Goal: Task Accomplishment & Management: Complete application form

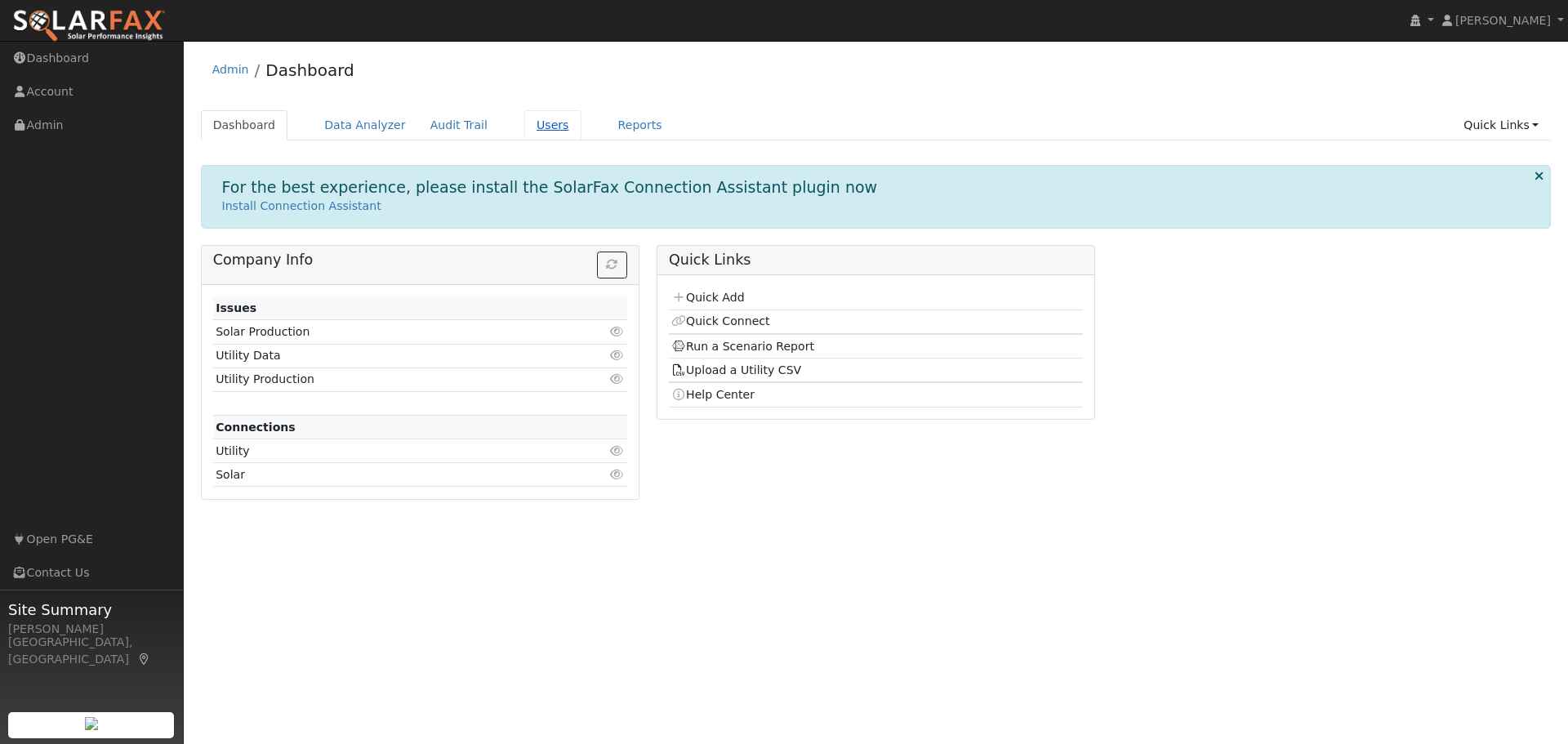
click at [525, 126] on link "Users" at bounding box center [553, 126] width 57 height 30
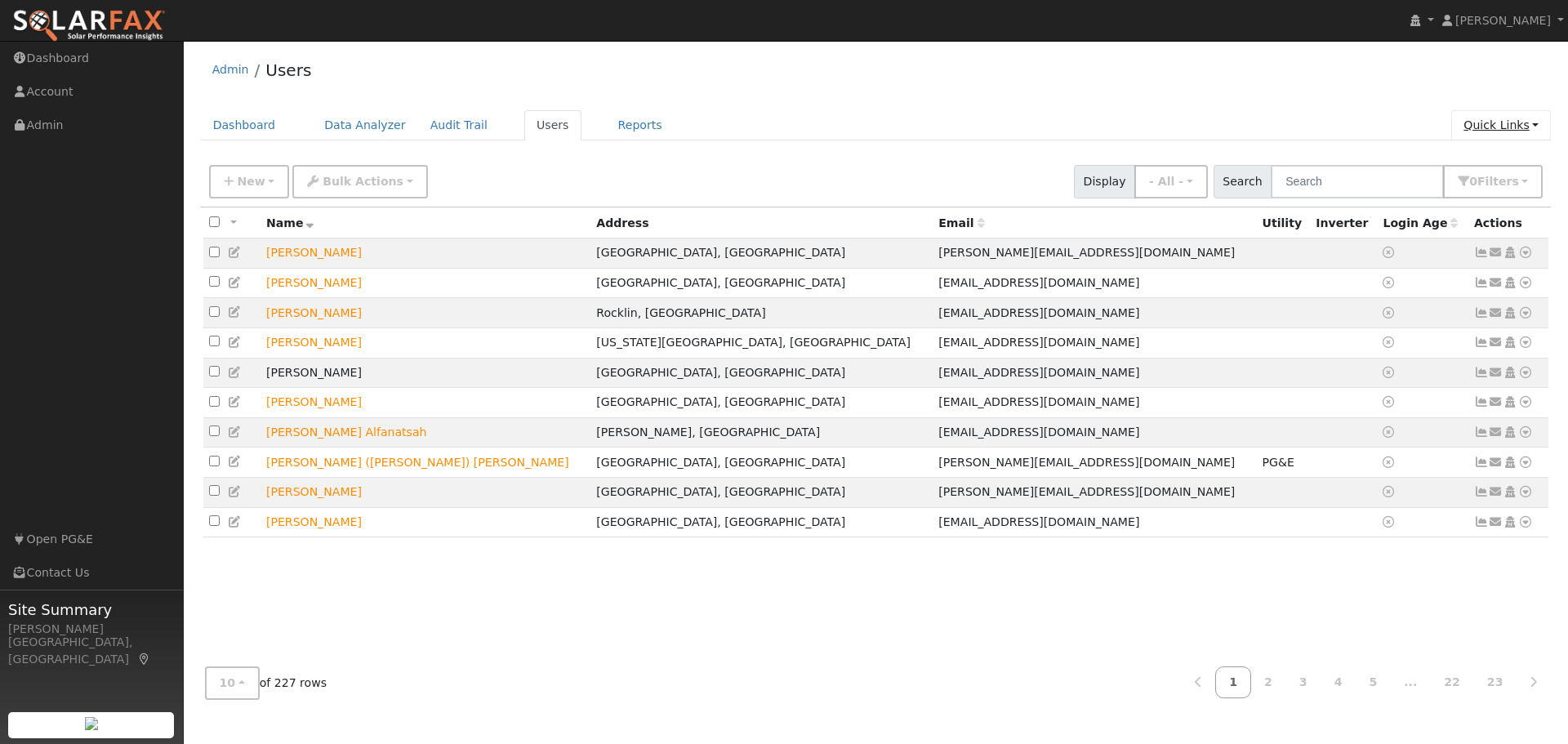
click at [1509, 126] on link "Quick Links" at bounding box center [1501, 126] width 100 height 30
click at [1473, 164] on link "Quick Add" at bounding box center [1467, 160] width 165 height 22
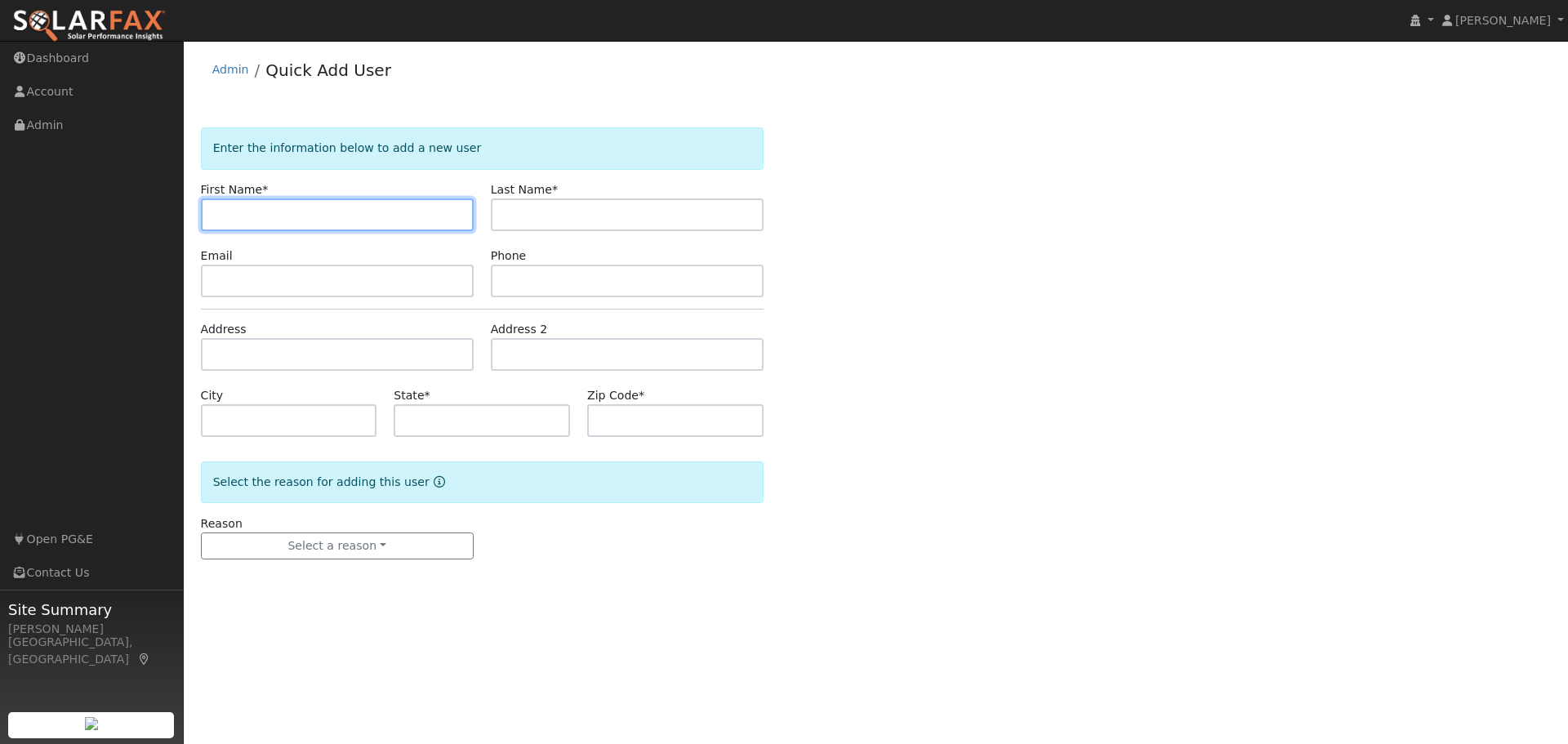
click at [272, 213] on input "text" at bounding box center [338, 214] width 273 height 32
type input "m"
type input "Mike"
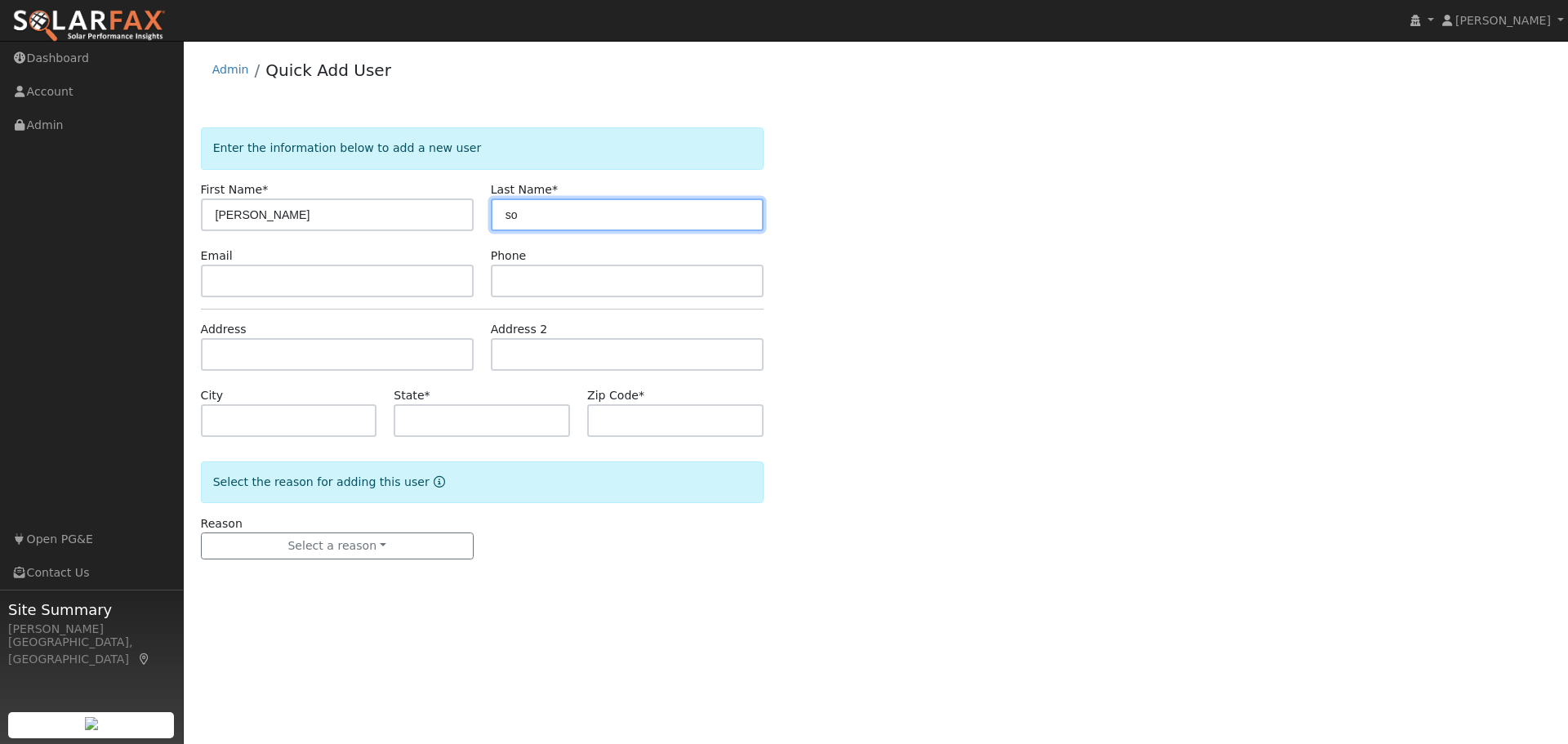
type input "s"
type input "South"
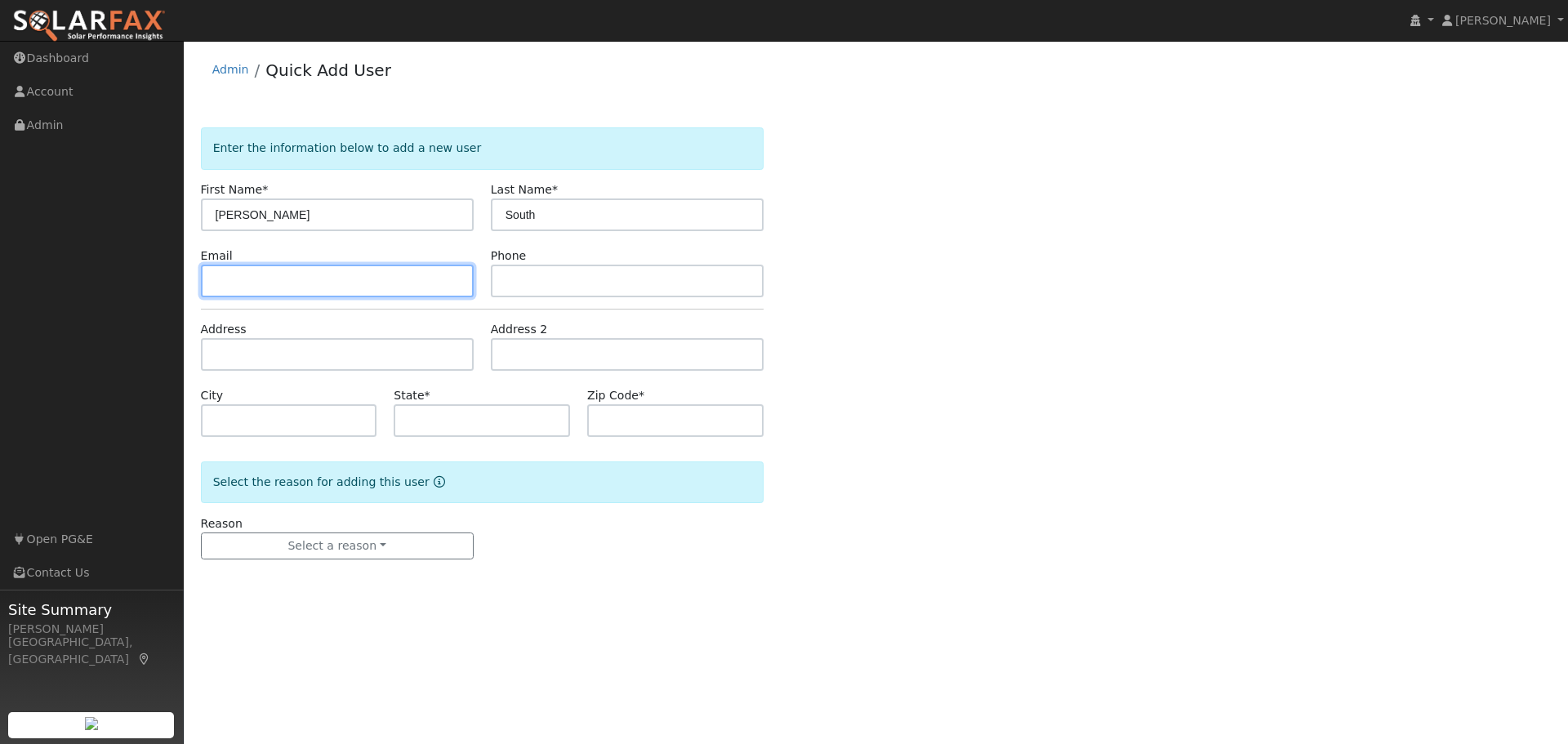
click at [210, 291] on input "text" at bounding box center [338, 280] width 273 height 32
paste input "msouth@starstream.net"
type input "msouth@starstream.net"
click at [1097, 276] on div "Enter the information below to add a new user First Name * Mike Last Name * Sou…" at bounding box center [876, 359] width 1350 height 465
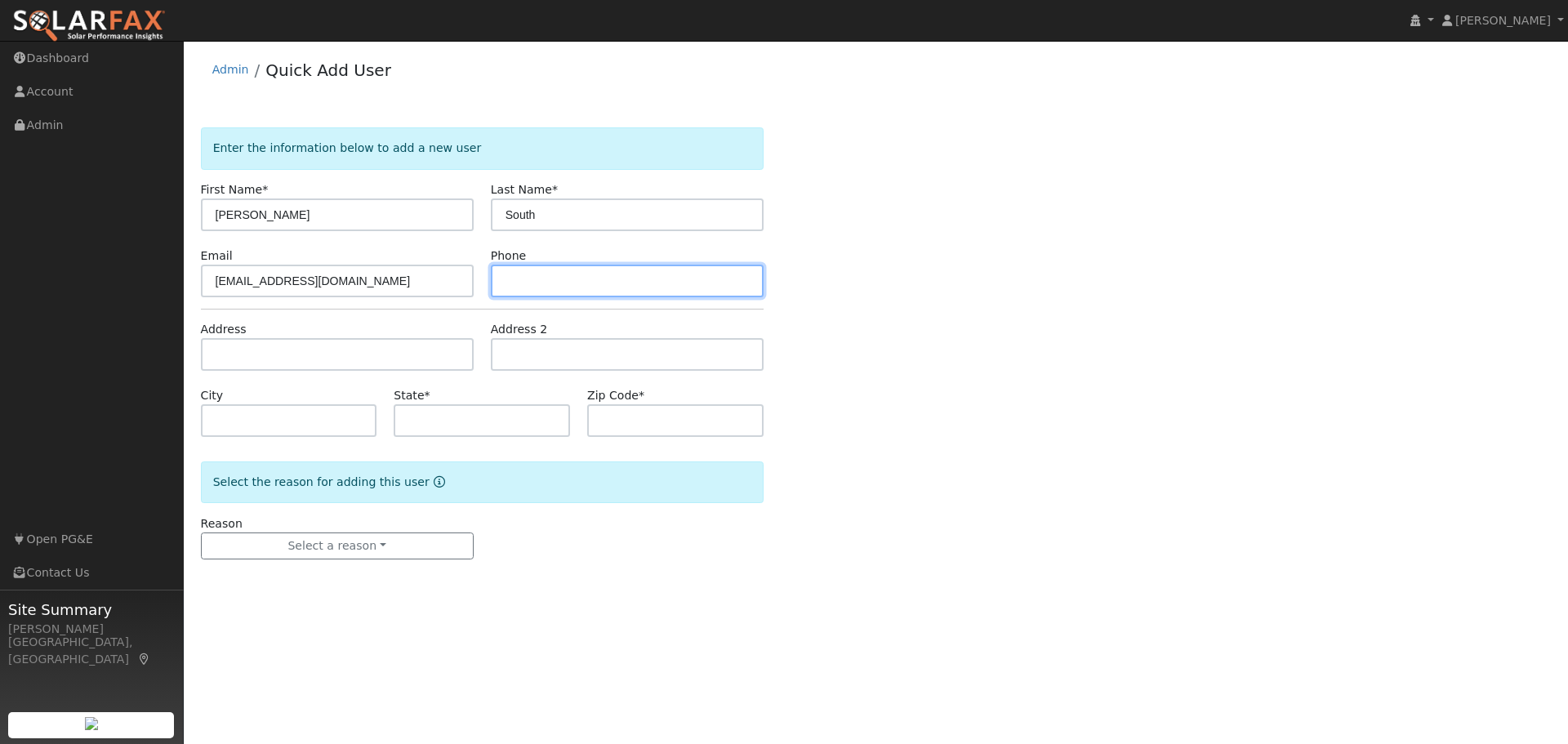
click at [515, 279] on input "text" at bounding box center [627, 280] width 273 height 32
click at [528, 283] on input "text" at bounding box center [627, 280] width 273 height 32
paste input "(916) 273-0009"
type input "(916) 273-0009"
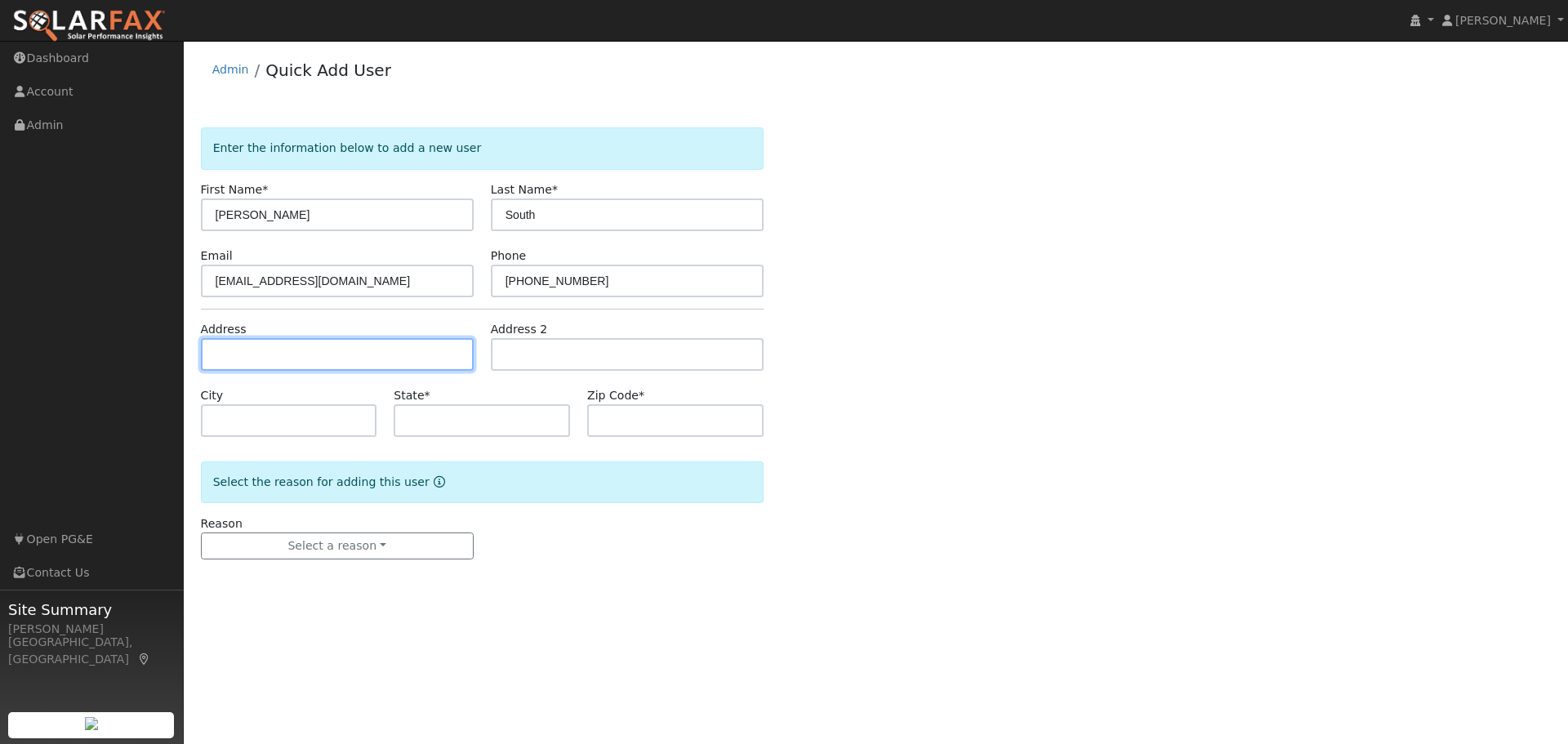
click at [234, 357] on input "text" at bounding box center [338, 354] width 273 height 32
type input "3760 Argonaut Avenue"
type input "Rocklin"
type input "CA"
type input "95677"
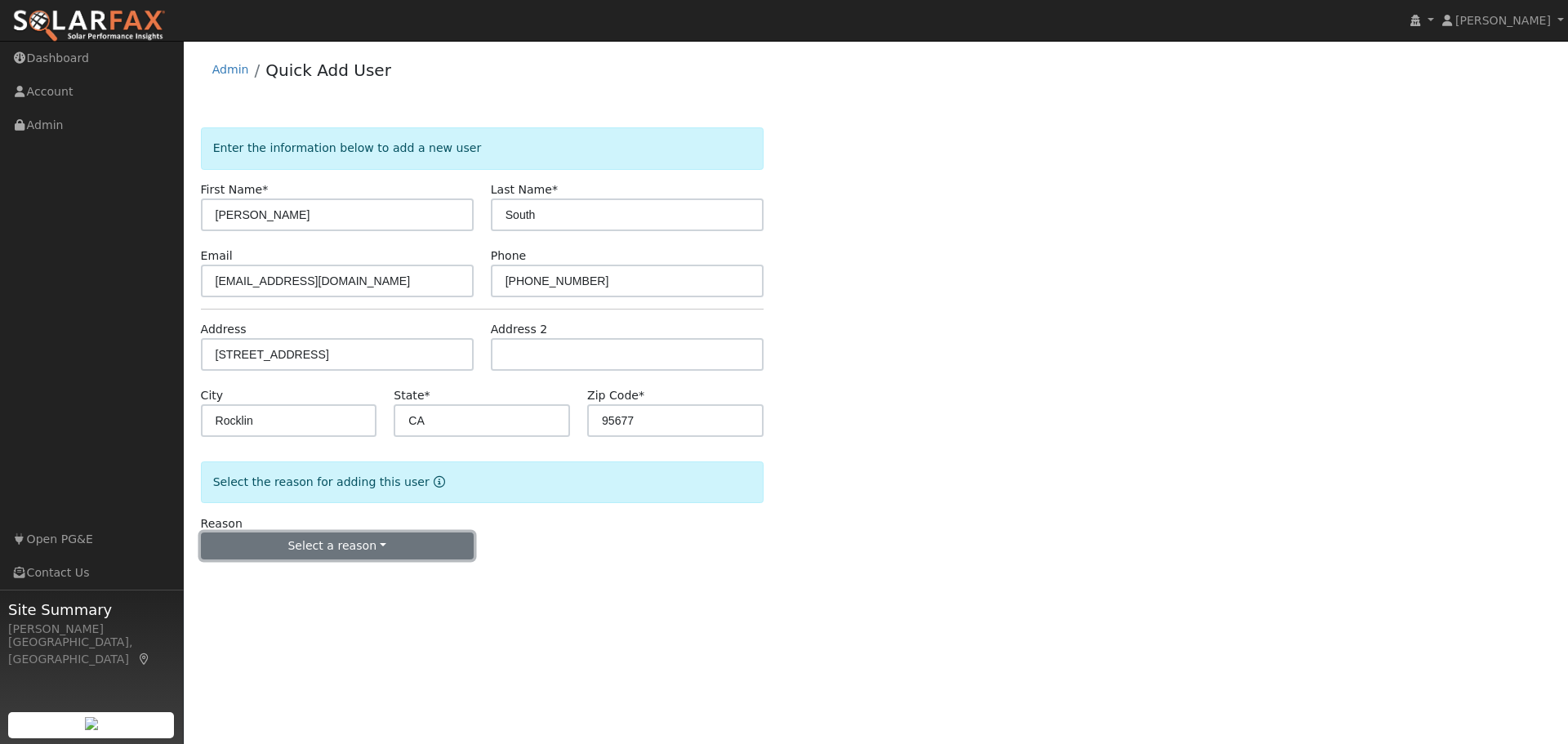
click at [314, 554] on button "Select a reason" at bounding box center [338, 545] width 273 height 27
click at [251, 582] on link "New lead" at bounding box center [292, 579] width 180 height 22
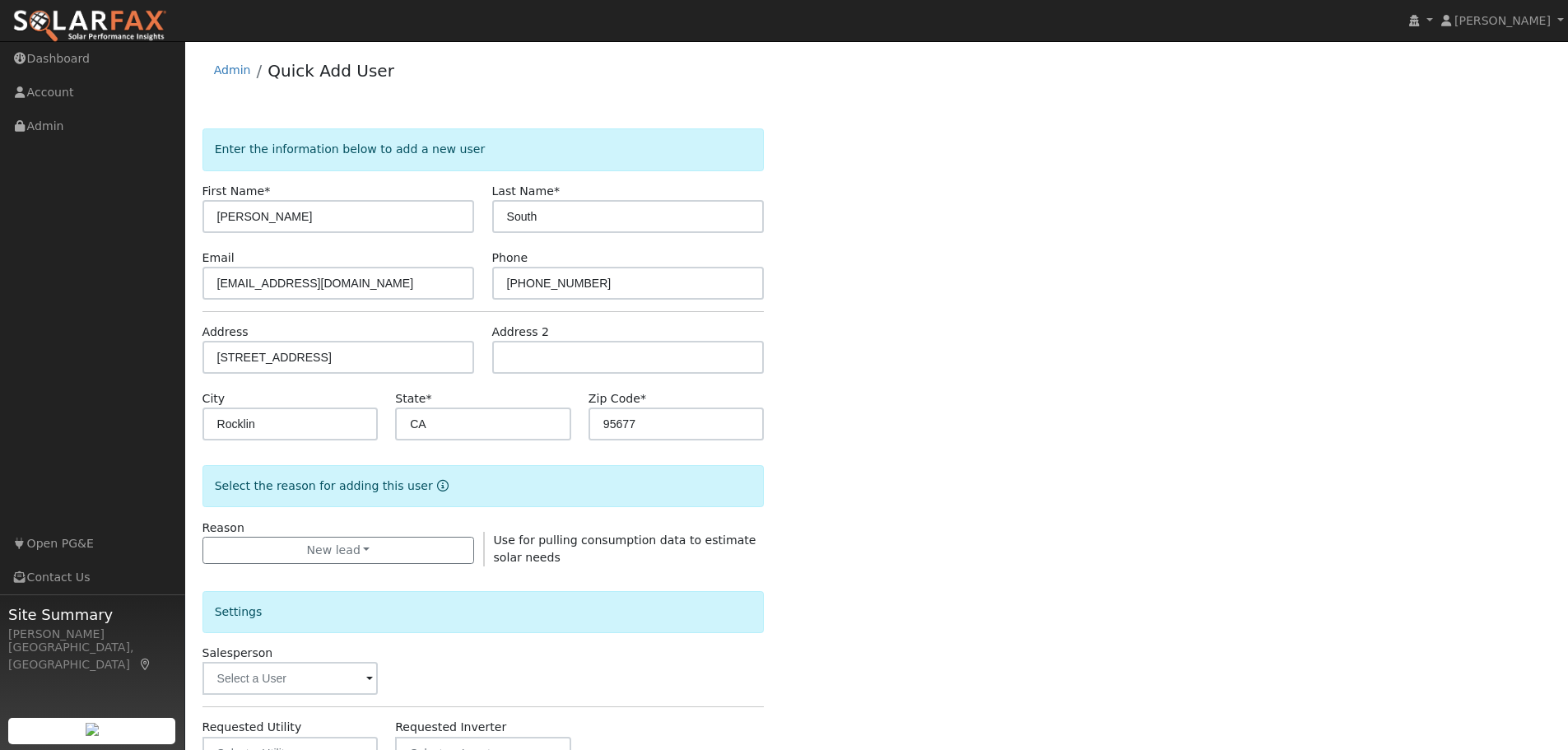
scroll to position [316, 0]
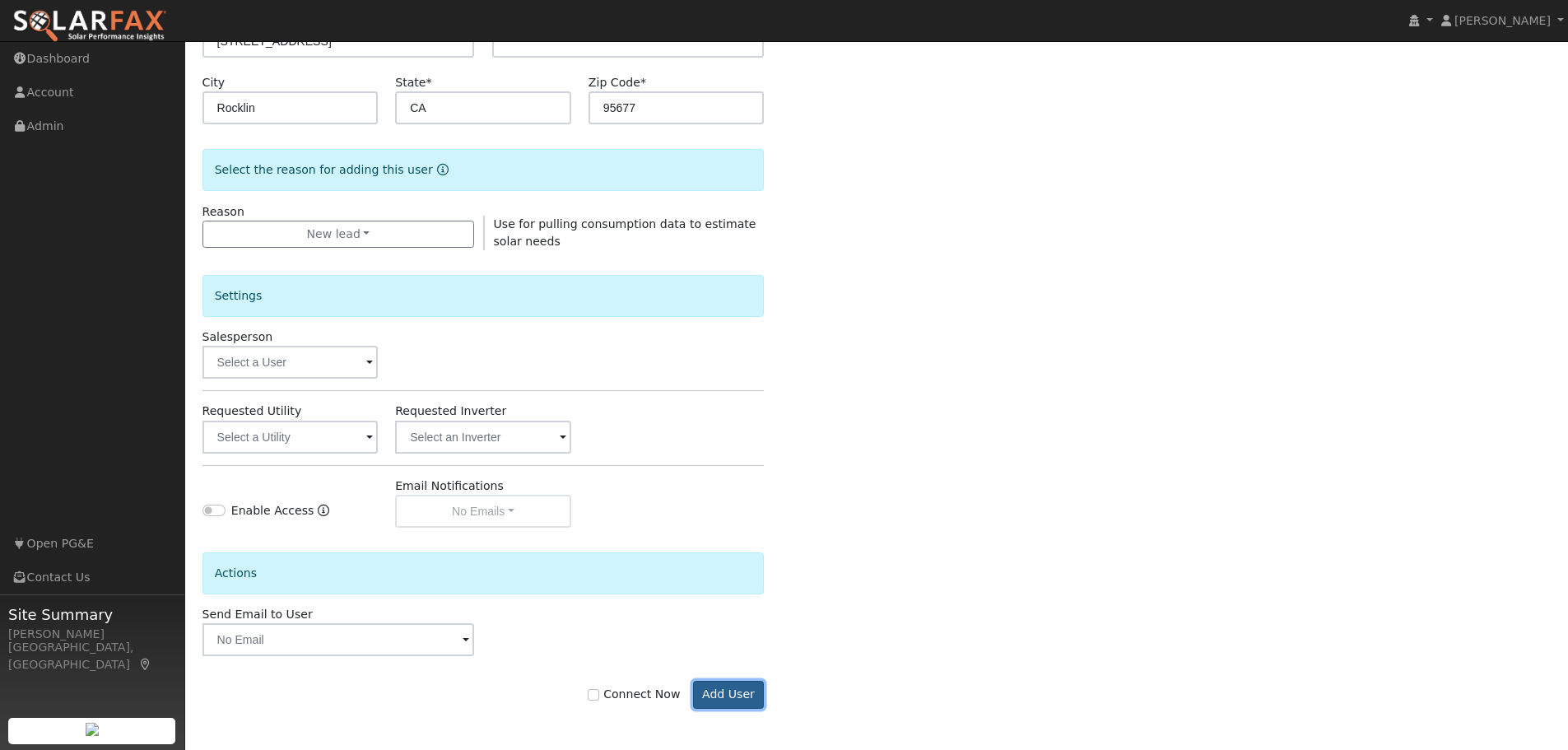
click at [730, 703] on button "Add User" at bounding box center [728, 694] width 71 height 28
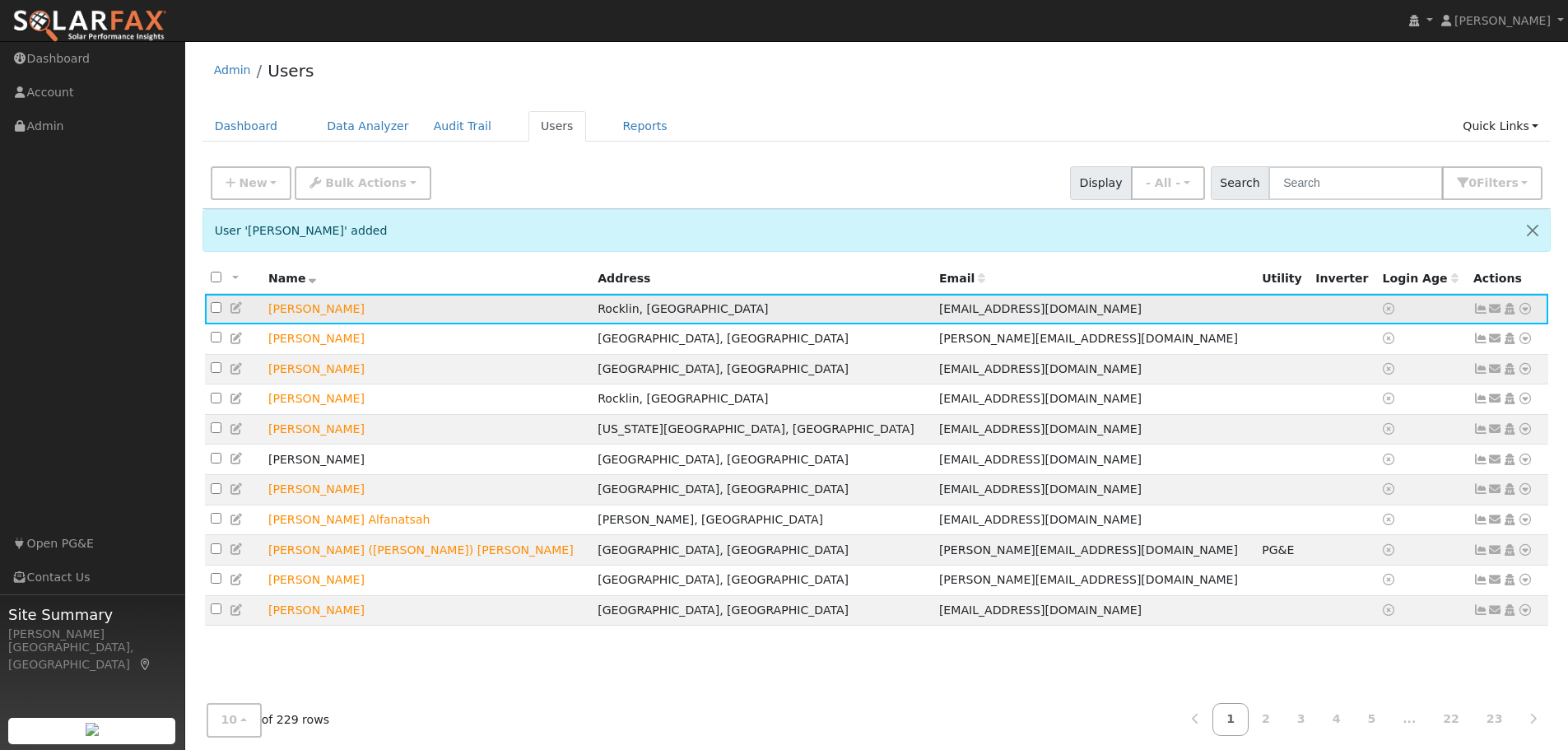
click at [1532, 312] on icon at bounding box center [1525, 308] width 15 height 12
click at [1461, 345] on link "Data Analyzer" at bounding box center [1471, 337] width 119 height 23
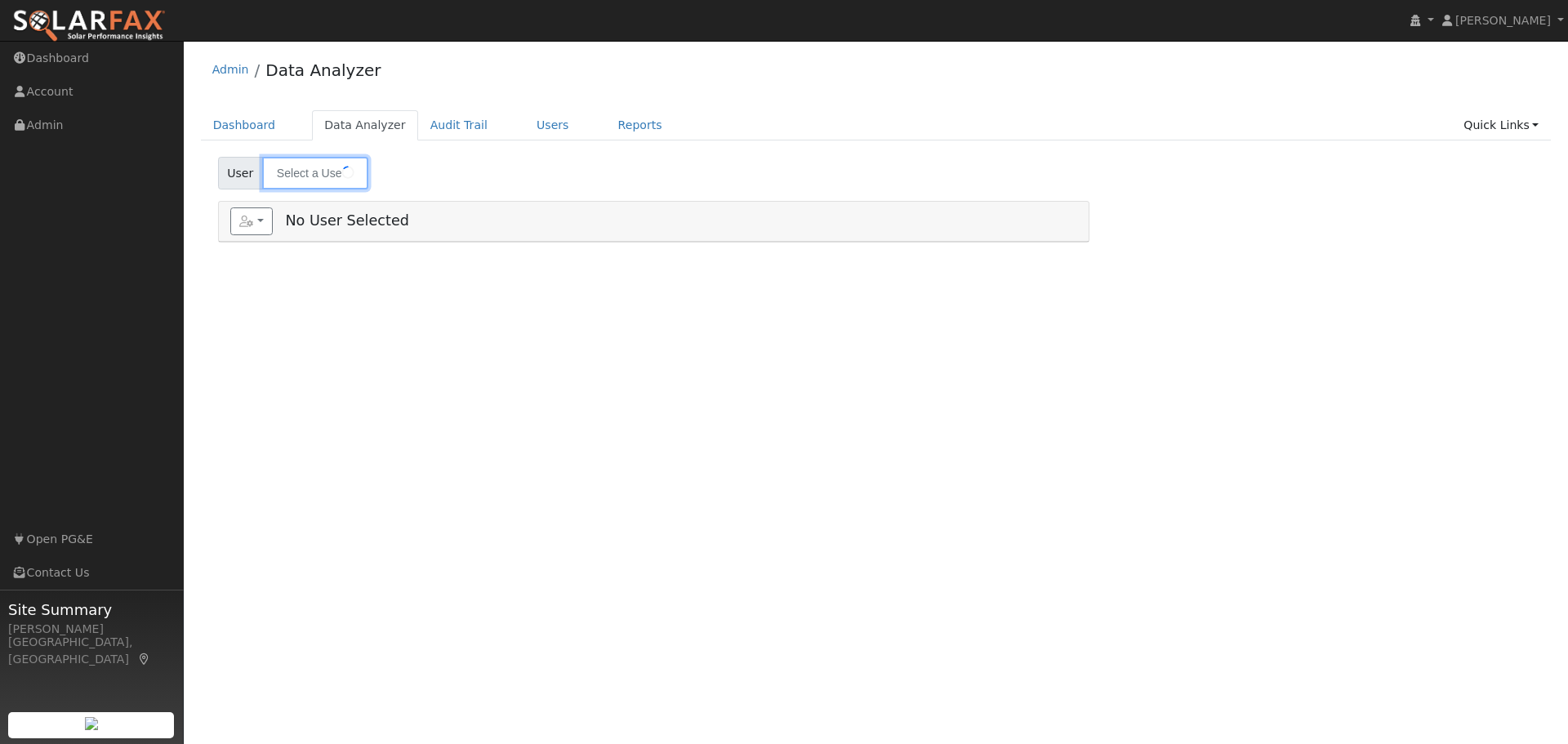
type input "[PERSON_NAME]"
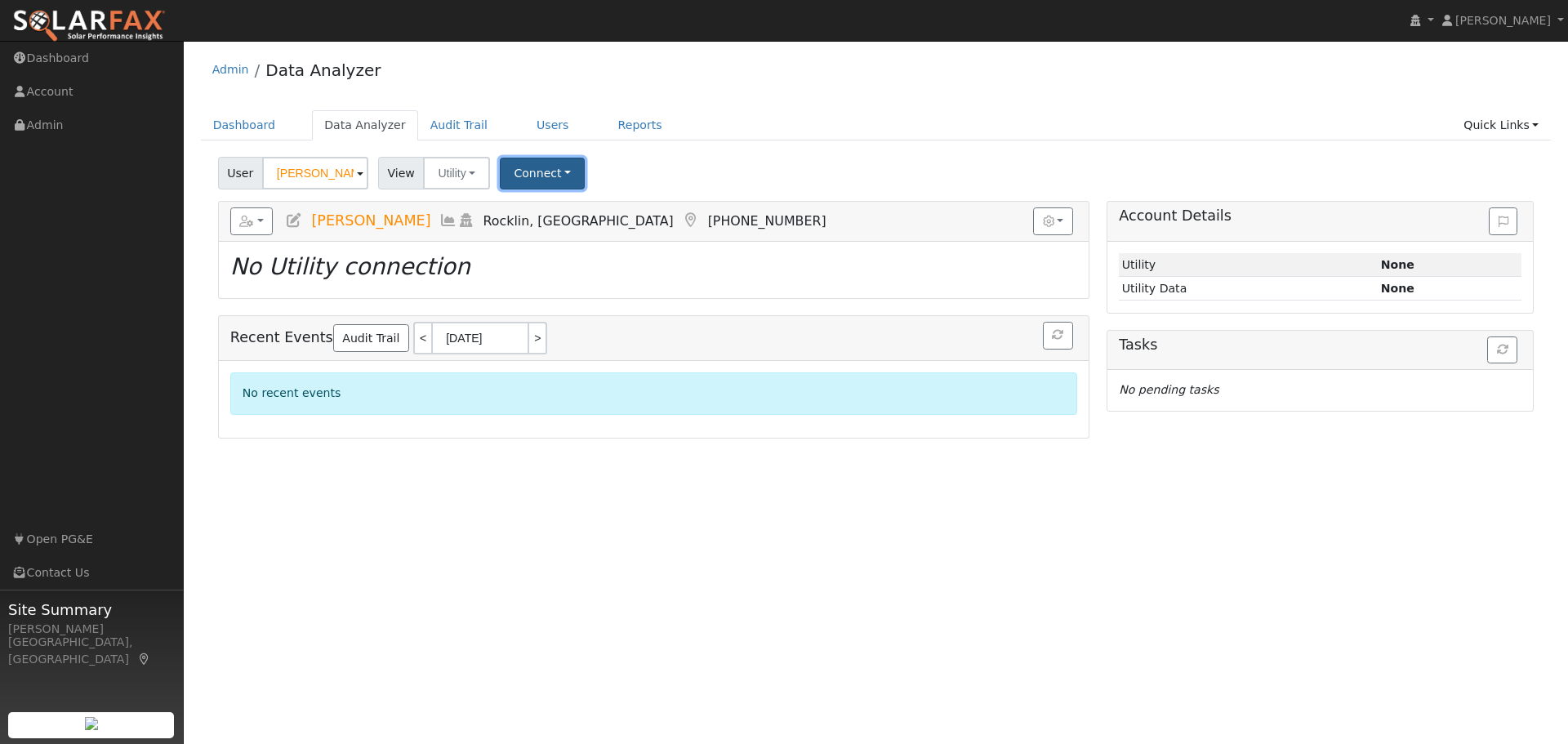
click at [520, 175] on button "Connect" at bounding box center [542, 174] width 85 height 32
click at [539, 214] on link "Select a Provider" at bounding box center [565, 209] width 127 height 22
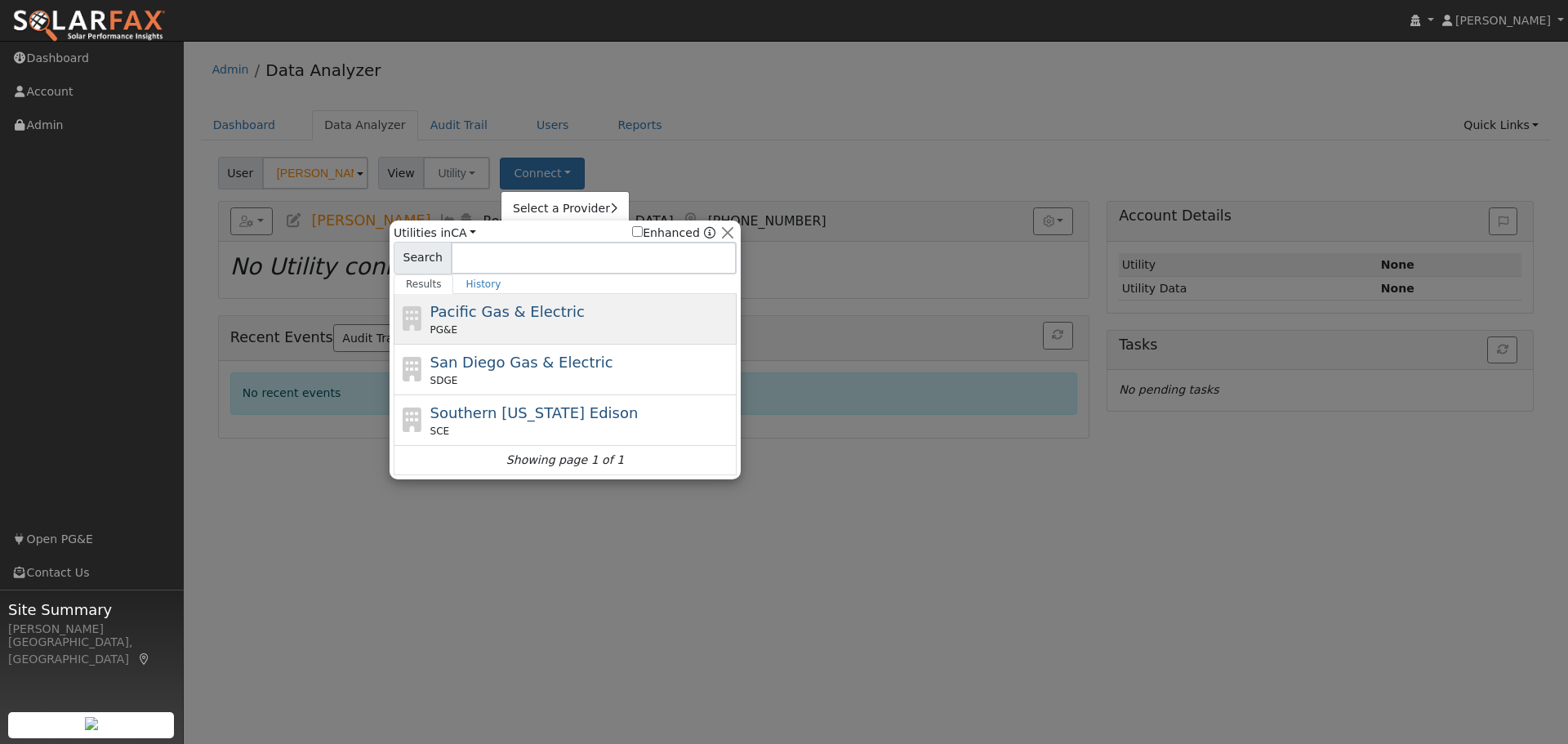
click at [535, 309] on span "Pacific Gas & Electric" at bounding box center [508, 311] width 155 height 17
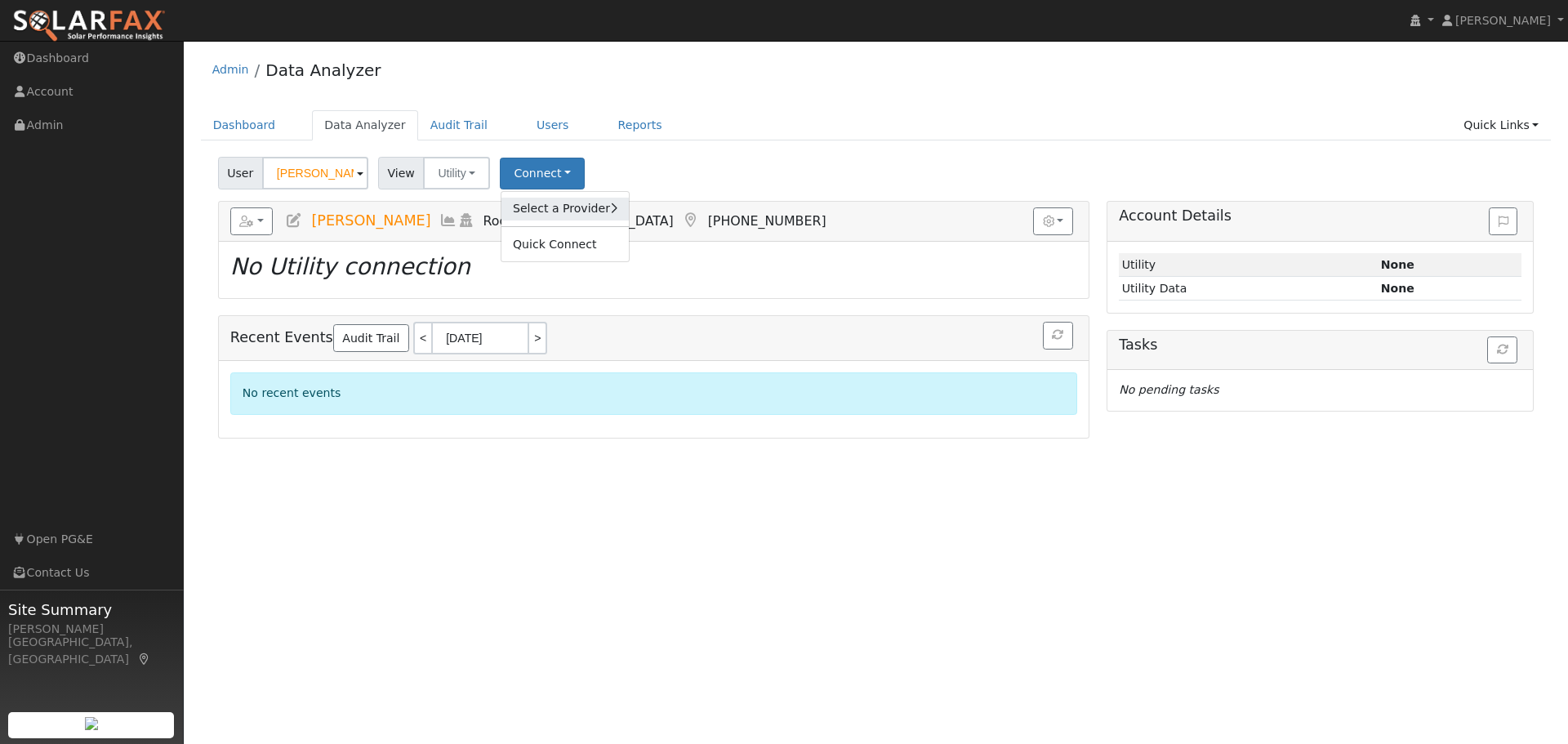
click at [542, 209] on link "Select a Provider" at bounding box center [565, 209] width 127 height 22
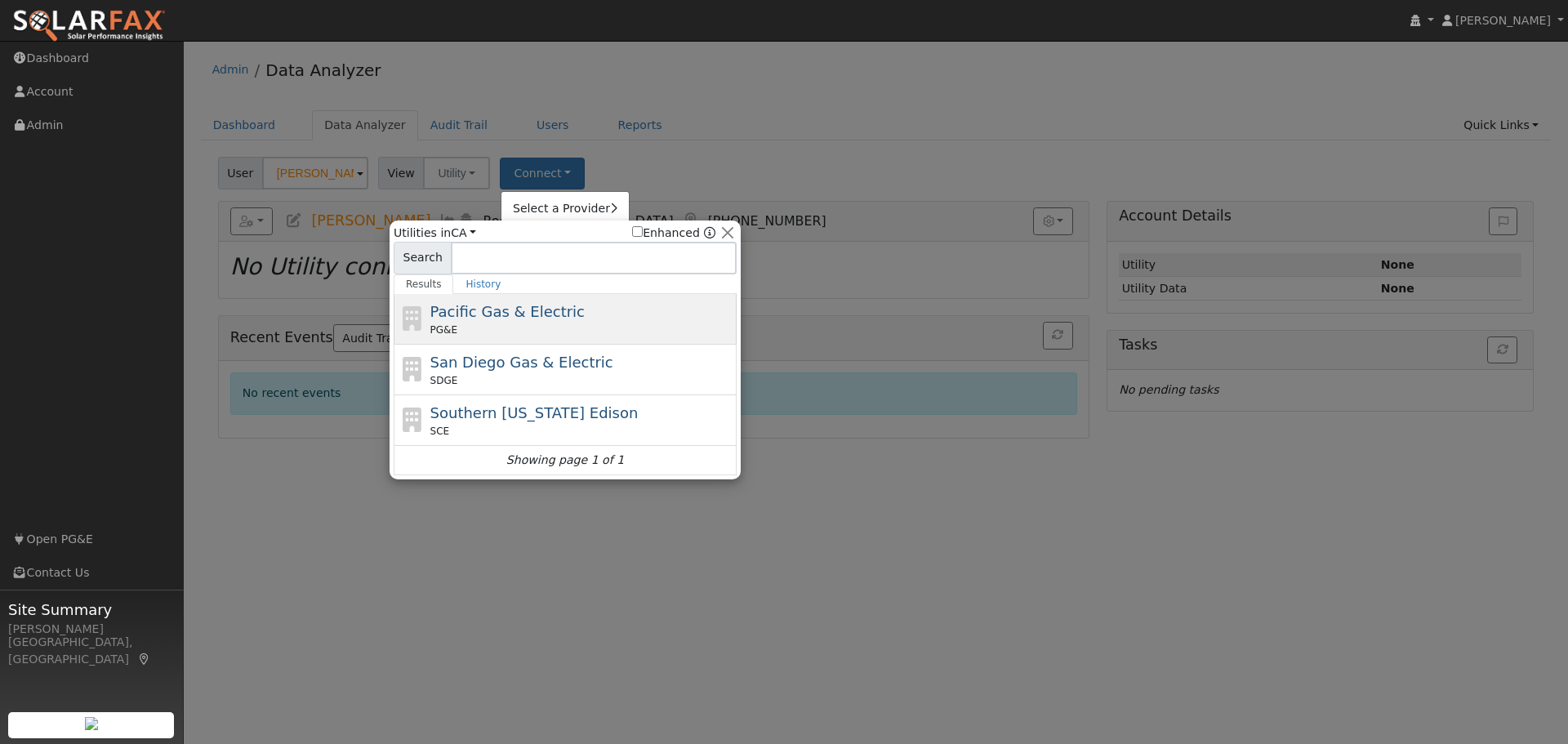
click at [509, 305] on span "Pacific Gas & Electric" at bounding box center [508, 311] width 155 height 17
